Goal: Task Accomplishment & Management: Manage account settings

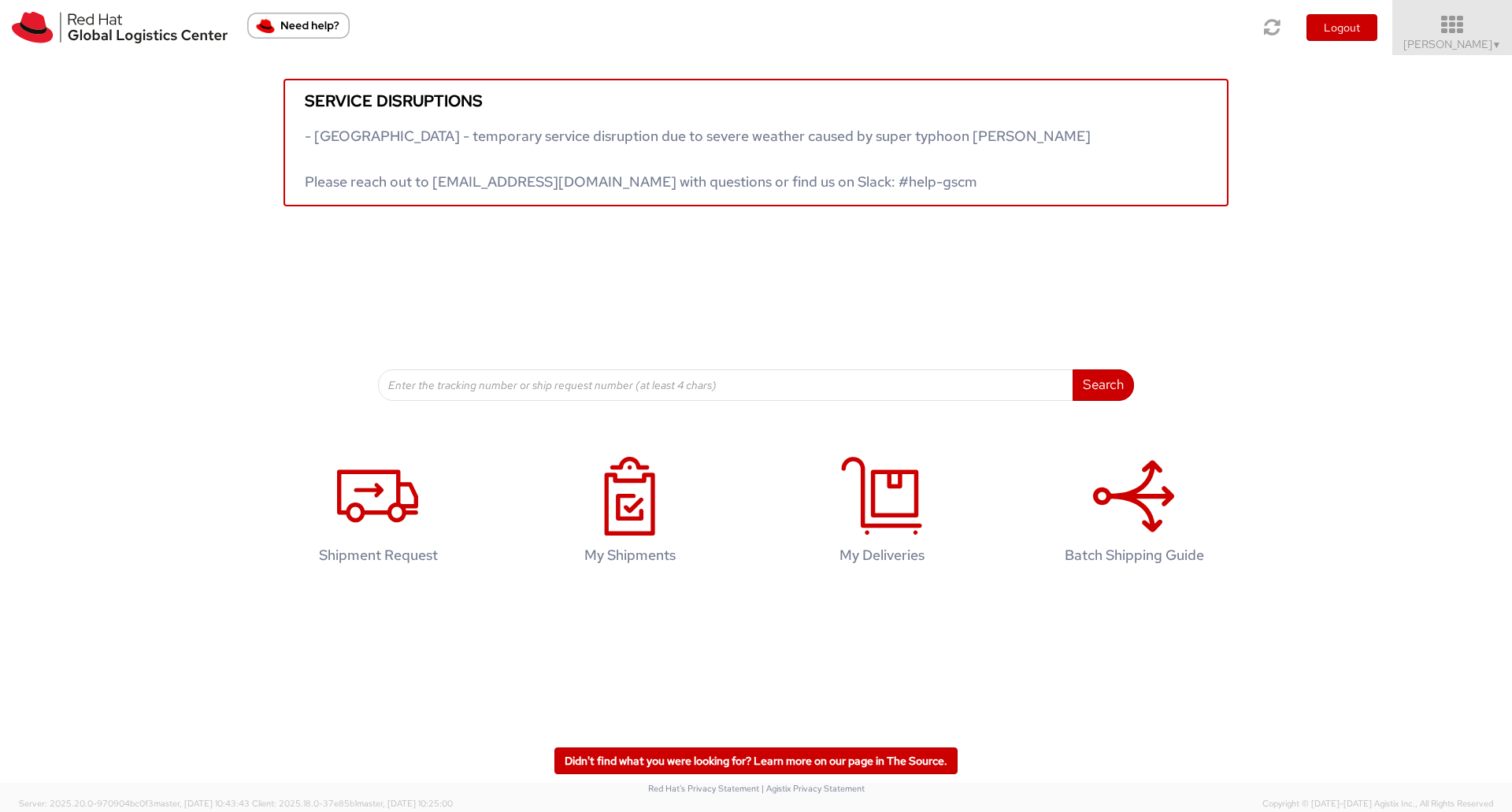
click at [1452, 32] on icon at bounding box center [1453, 25] width 138 height 22
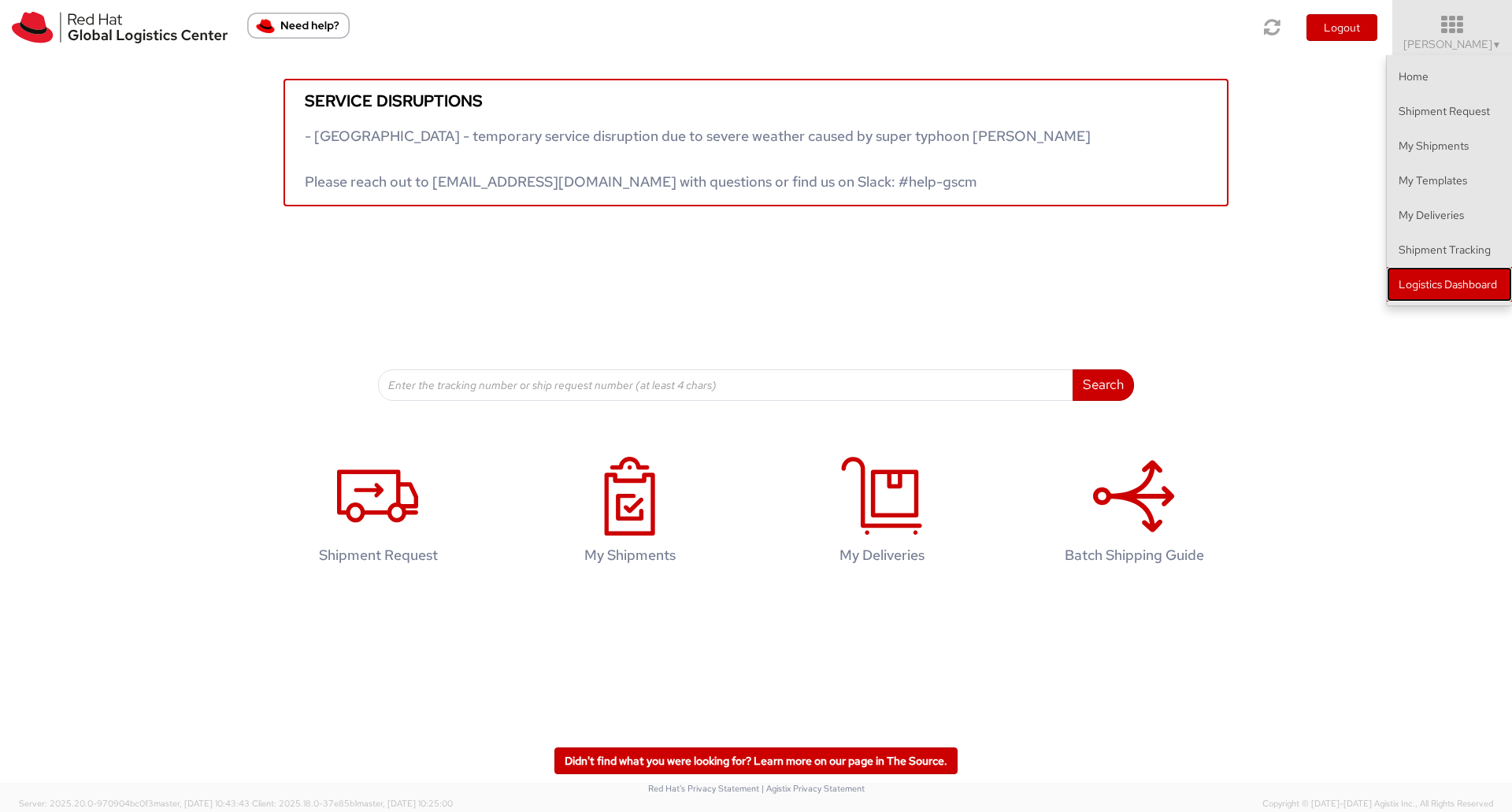
click at [1436, 285] on link "Logistics Dashboard" at bounding box center [1449, 284] width 125 height 35
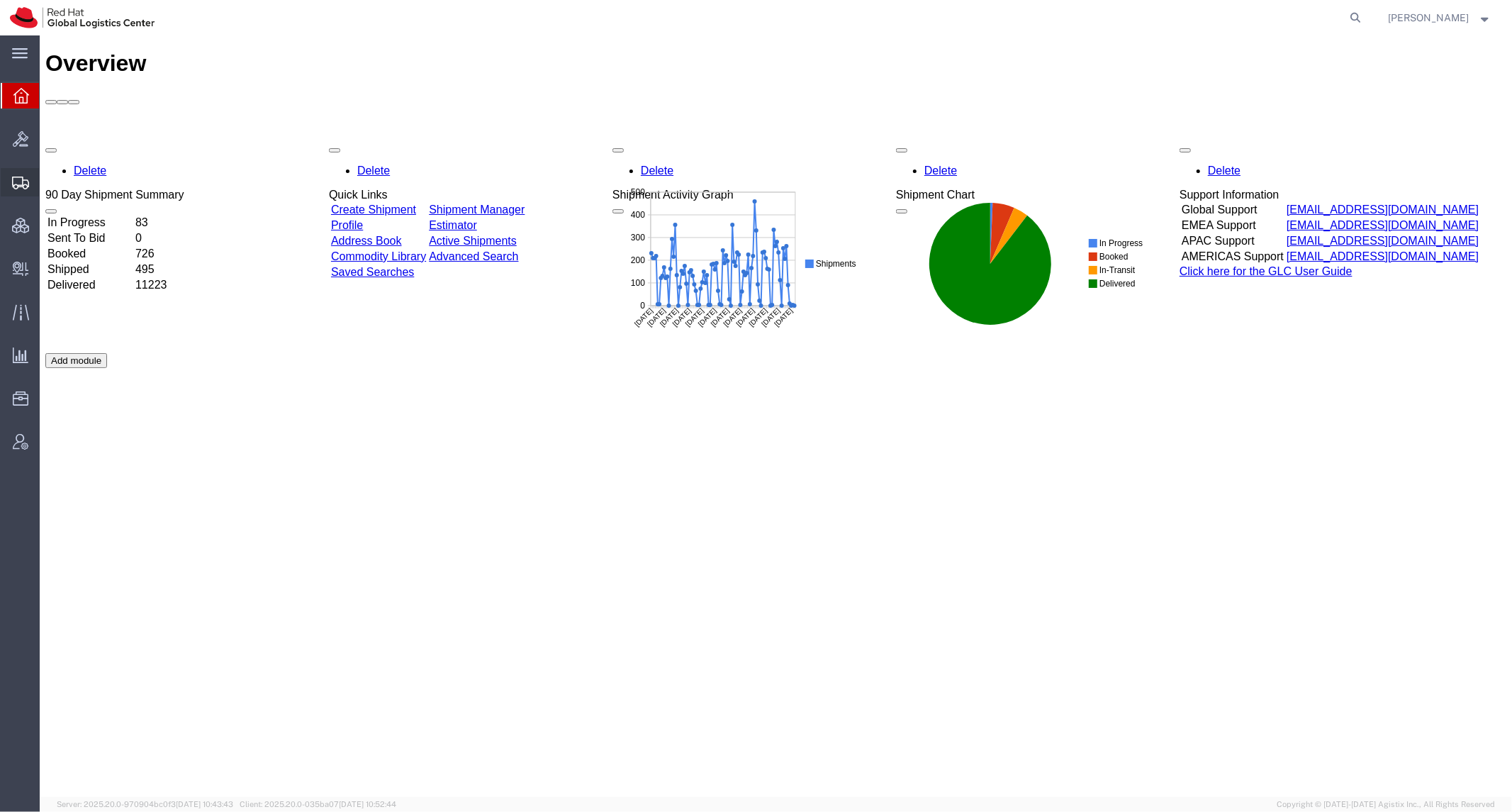
click at [0, 0] on span "Shipment Manager" at bounding box center [0, 0] width 0 height 0
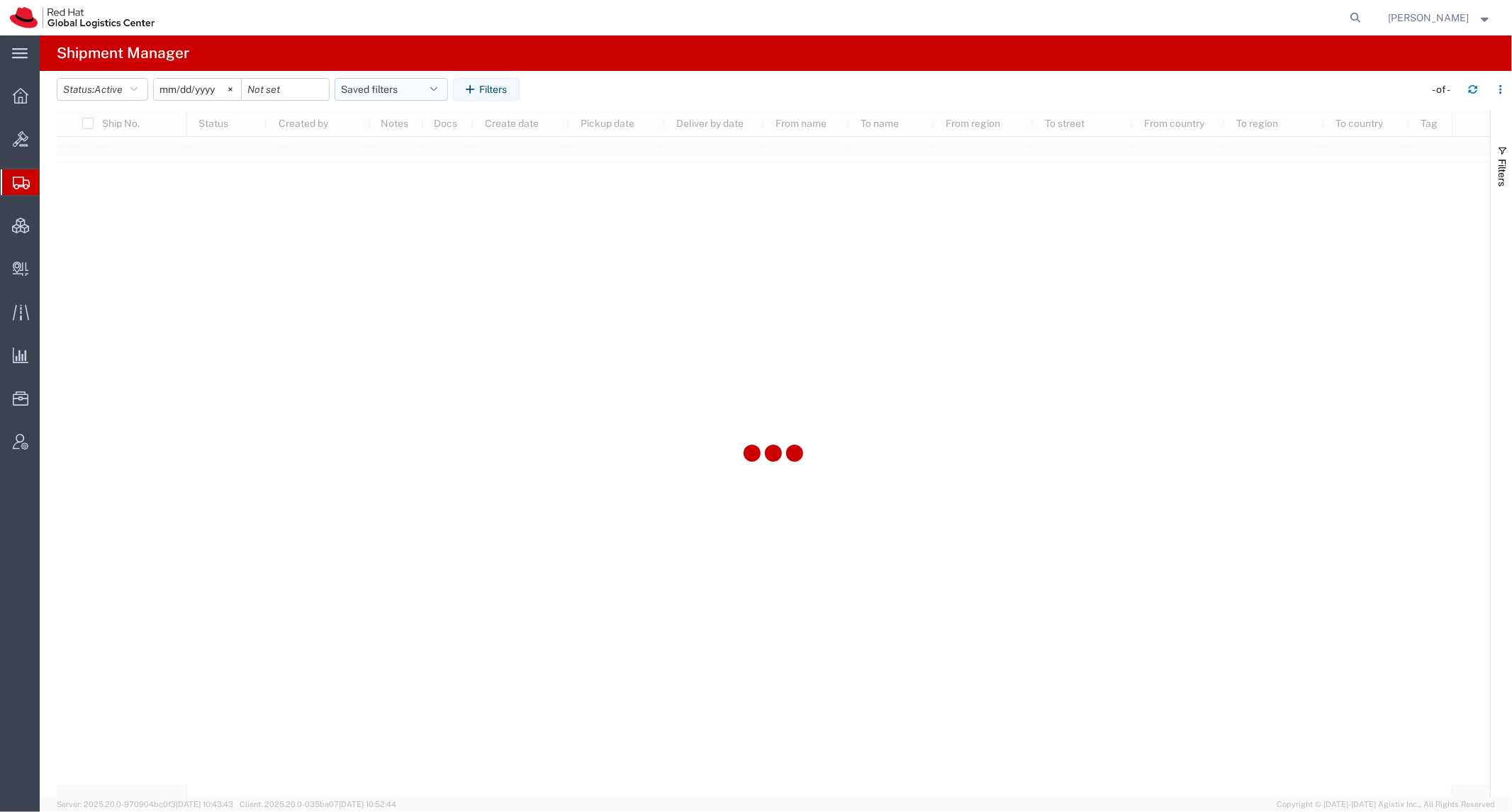
click at [385, 92] on button "Saved filters" at bounding box center [391, 89] width 114 height 23
click at [412, 178] on span "SR" at bounding box center [430, 178] width 186 height 26
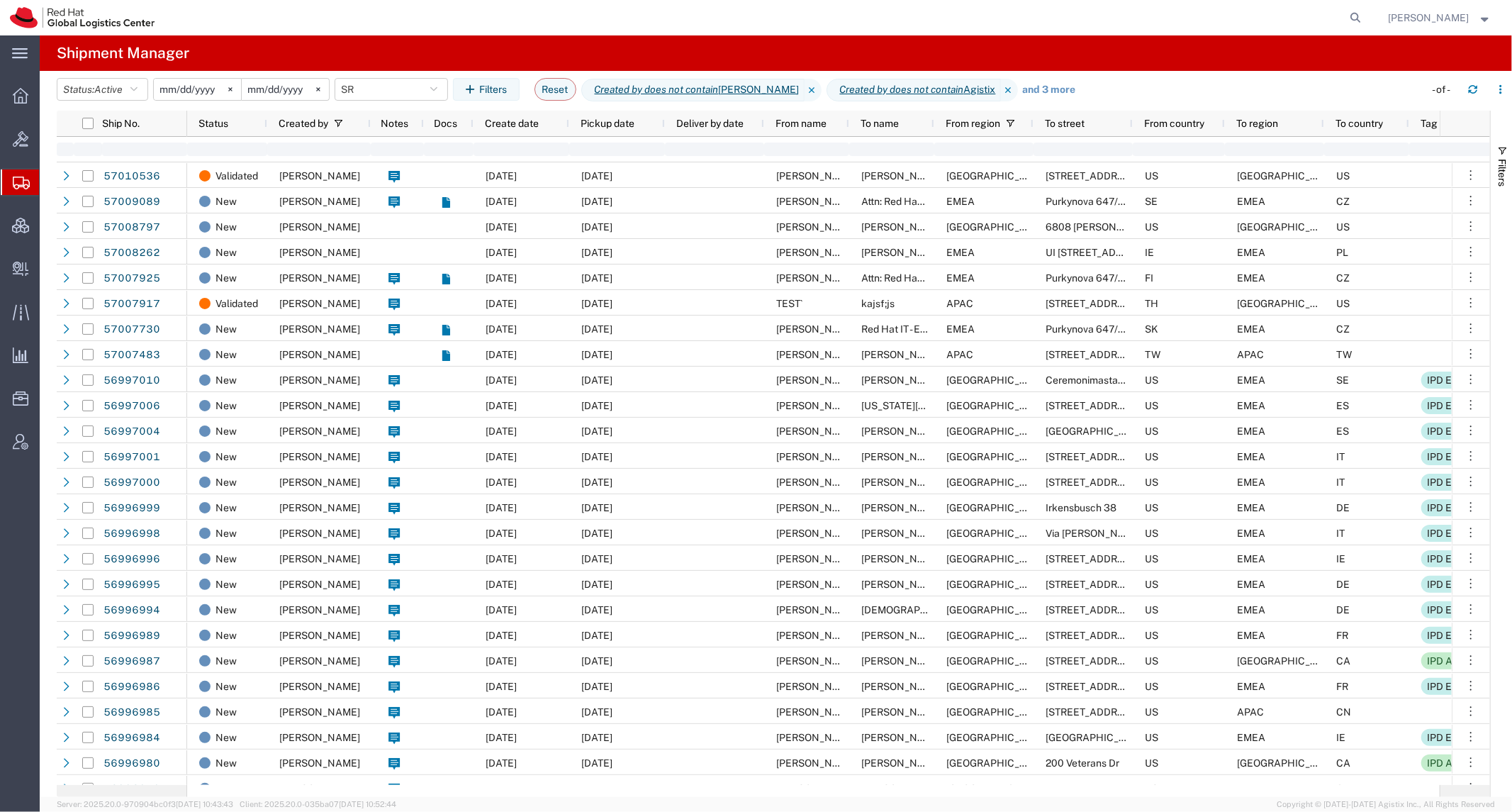
type input "2023-12-05"
type input "2027-02-22"
